Goal: Find contact information: Find contact information

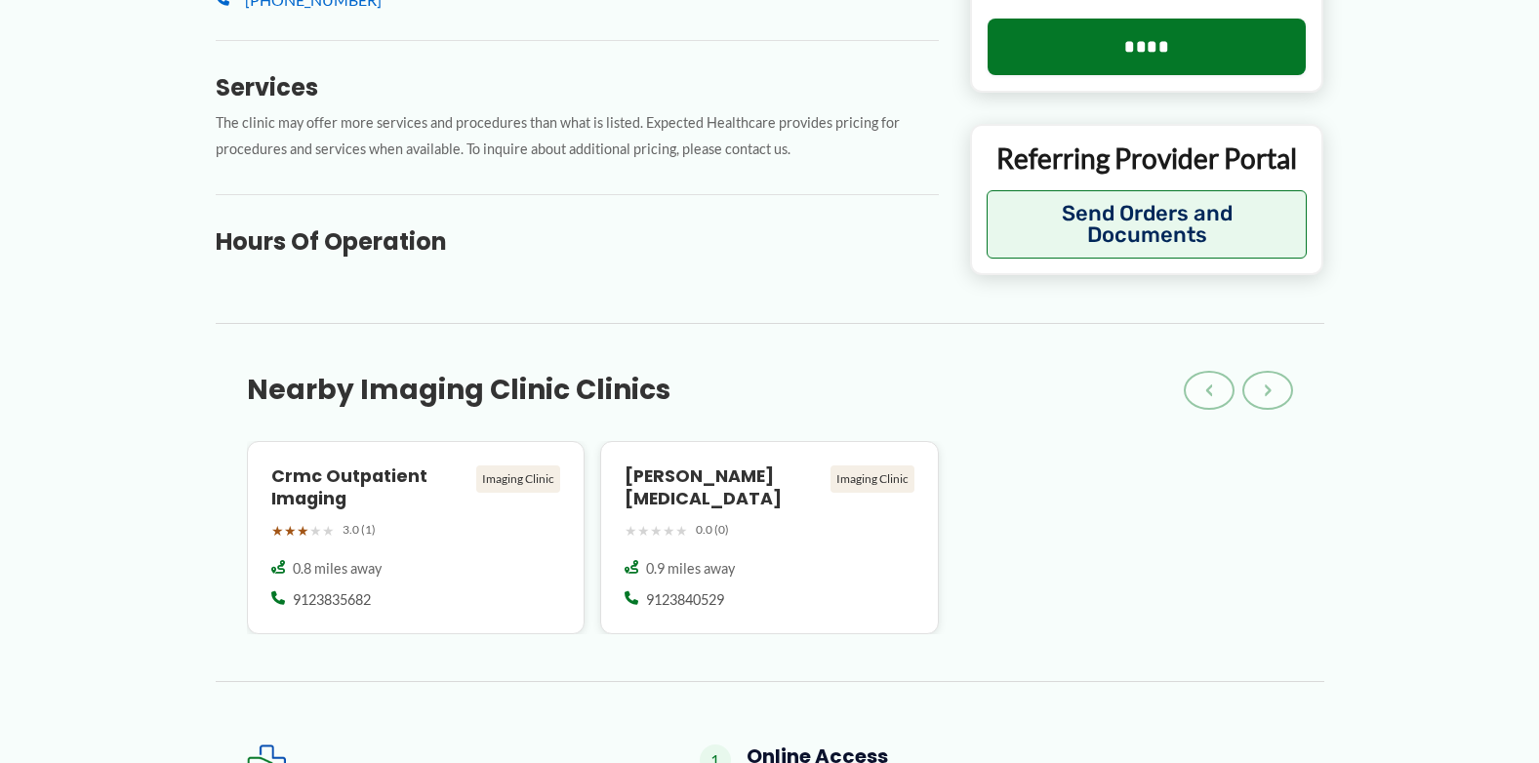
scroll to position [781, 0]
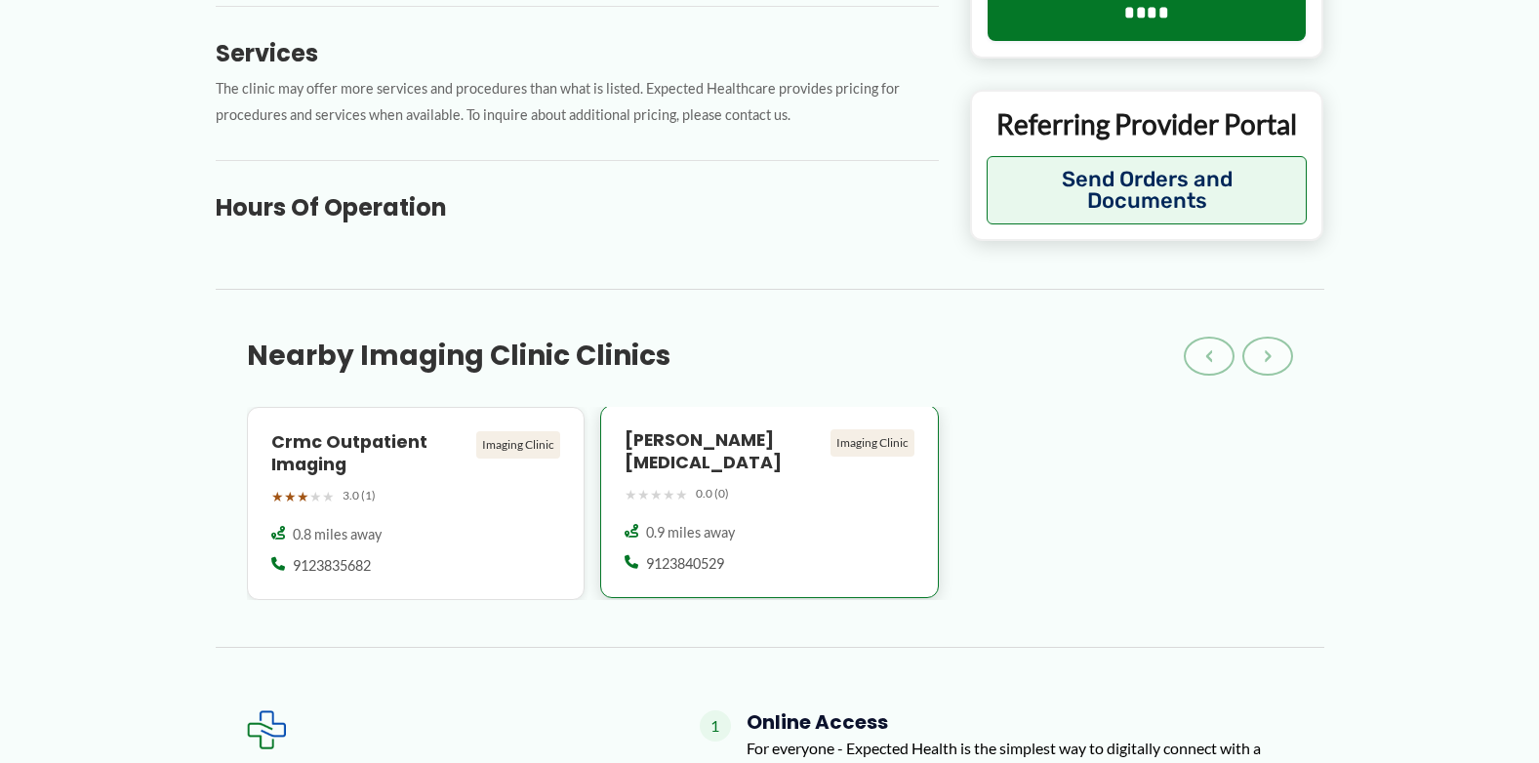
click at [823, 528] on div "0.9 miles away 9123840529" at bounding box center [769, 548] width 290 height 51
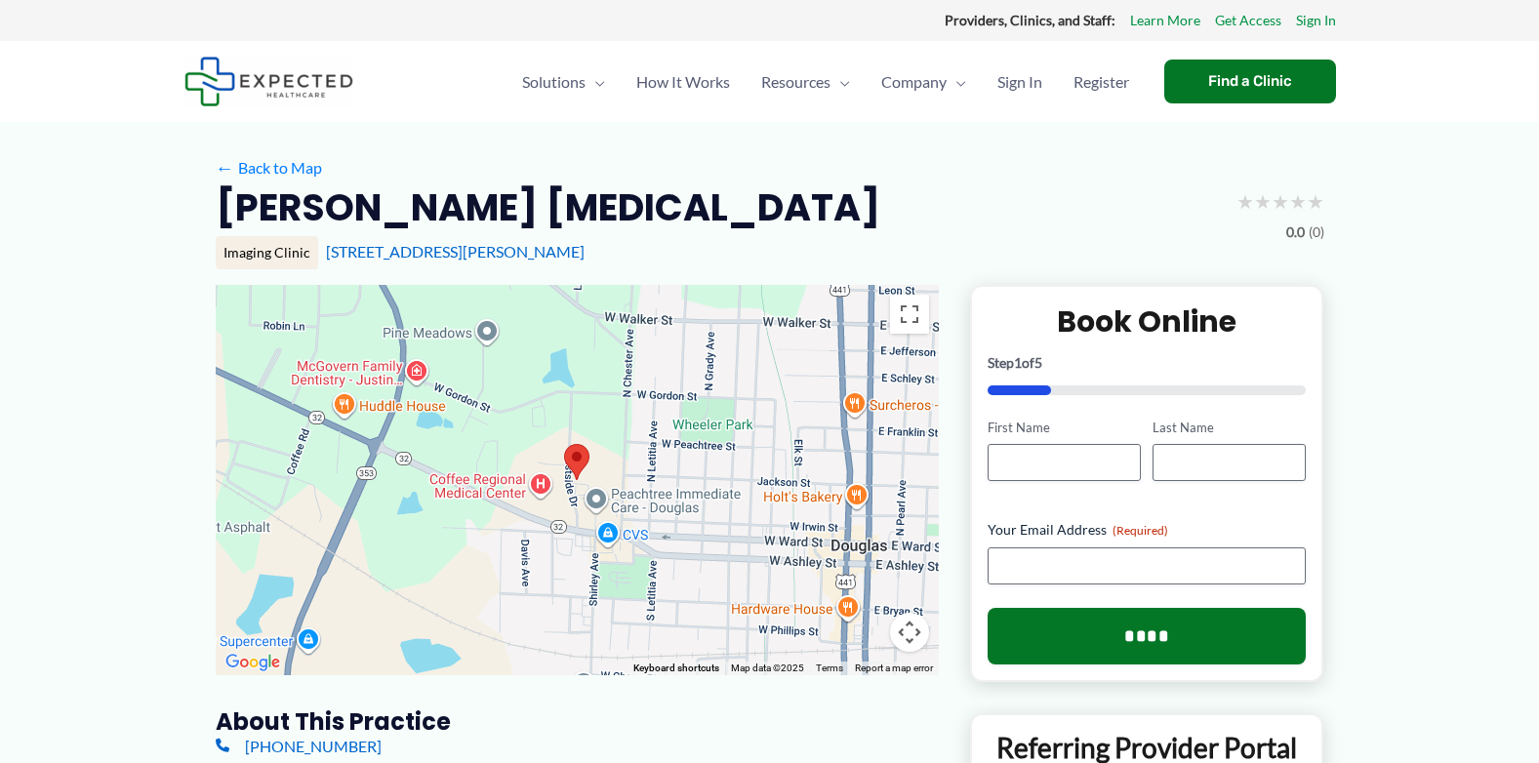
drag, startPoint x: 542, startPoint y: 255, endPoint x: 316, endPoint y: 266, distance: 226.7
click at [316, 266] on div "Imaging Clinic [STREET_ADDRESS]" at bounding box center [770, 252] width 1108 height 33
copy div "[STREET_ADDRESS][PERSON_NAME]"
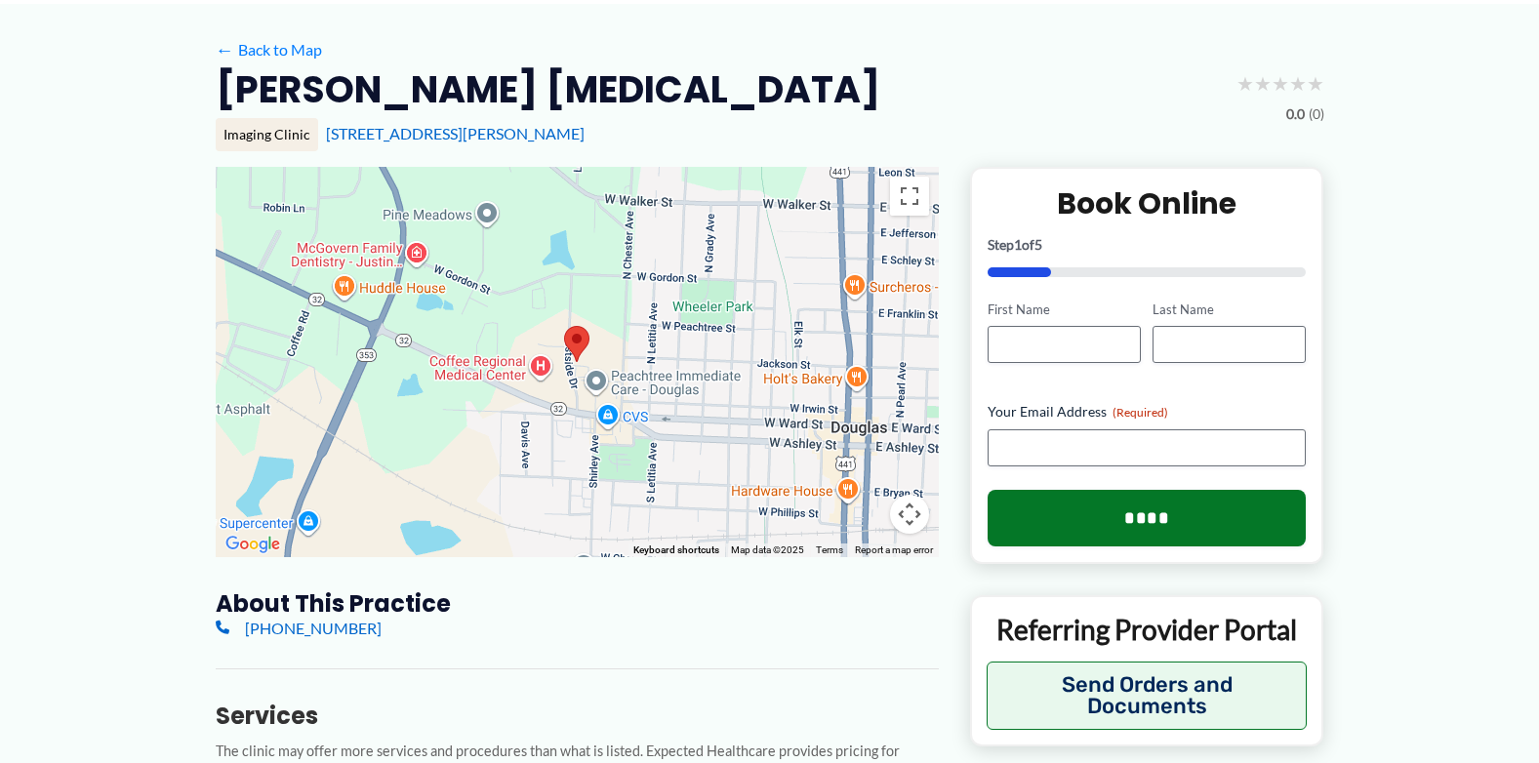
scroll to position [98, 0]
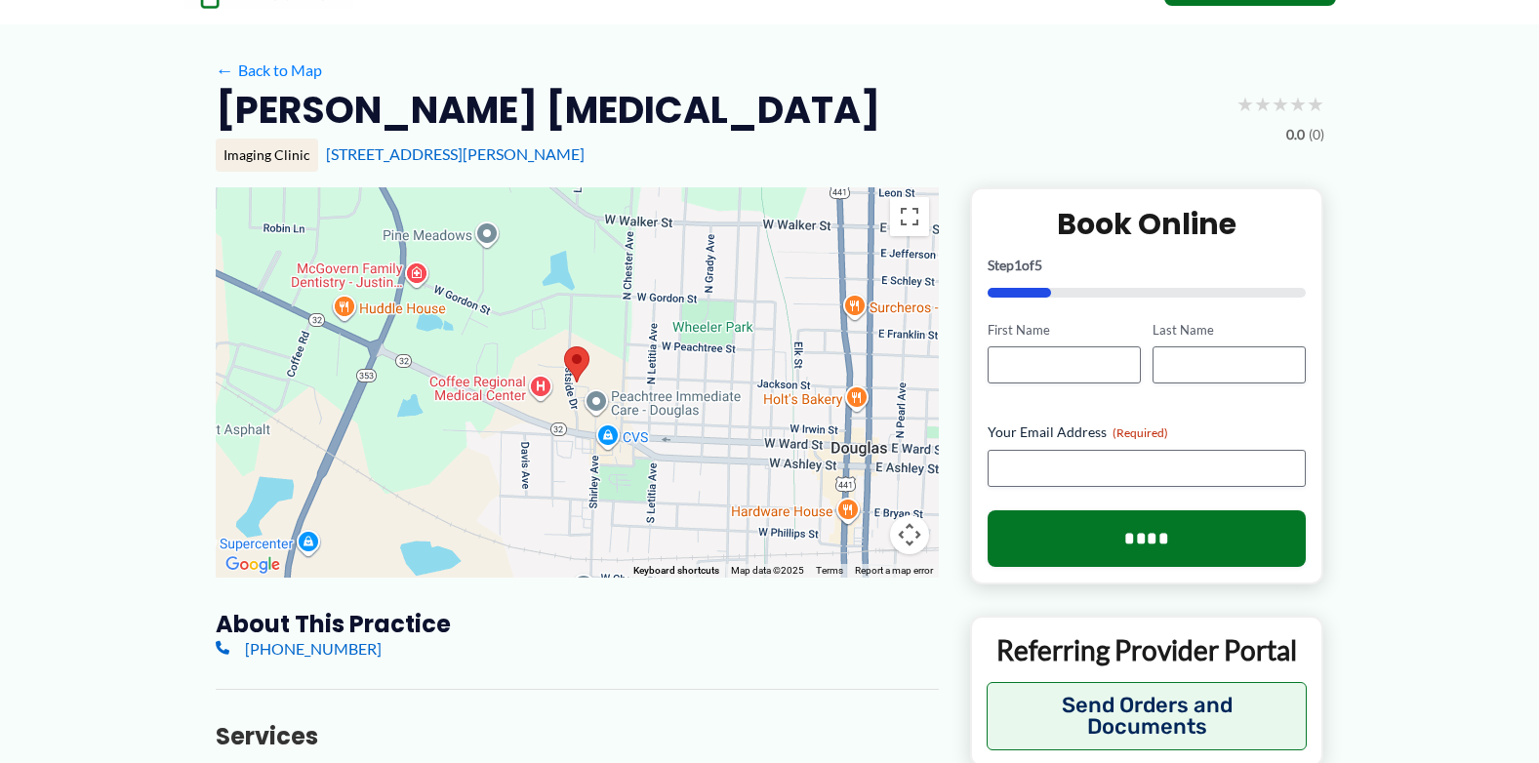
click at [626, 60] on div "← Back to Map" at bounding box center [770, 71] width 1108 height 30
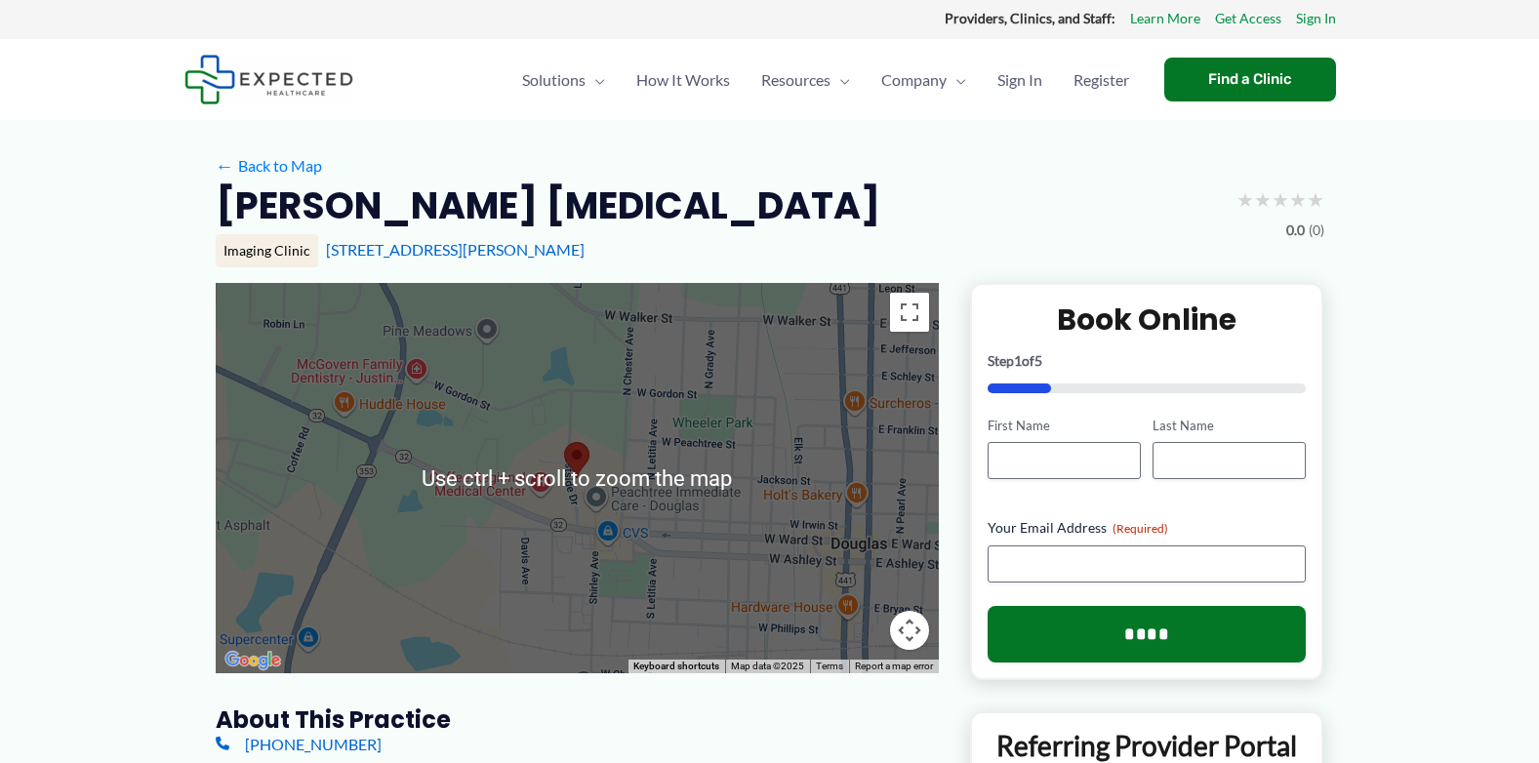
scroll to position [0, 0]
